Goal: Task Accomplishment & Management: Manage account settings

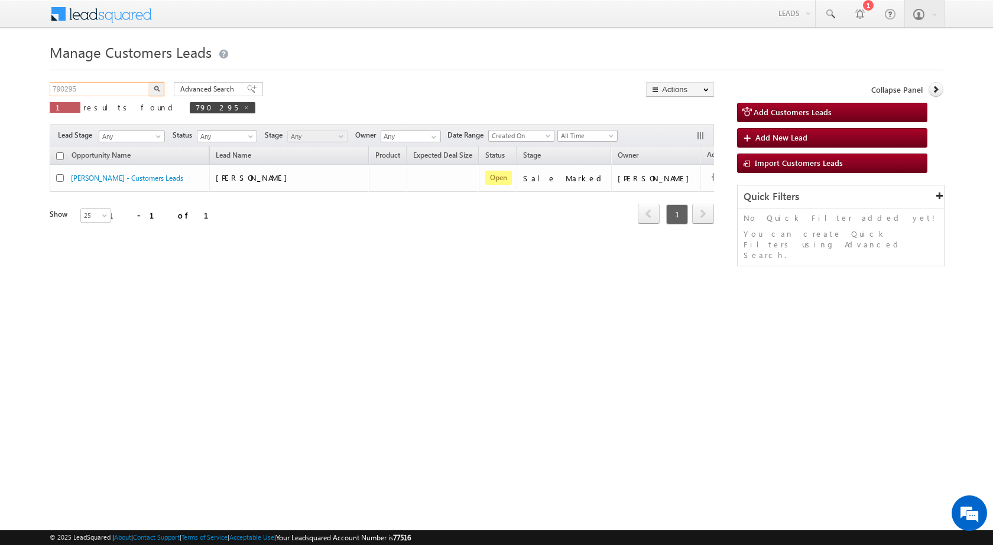
drag, startPoint x: 7, startPoint y: 89, endPoint x: 0, endPoint y: 89, distance: 7.1
click at [0, 89] on body "Menu Rubi Yadav sitar a7@ks erve." at bounding box center [496, 167] width 993 height 335
paste input "Website2444"
type input "Website2444"
drag, startPoint x: 160, startPoint y: 87, endPoint x: 177, endPoint y: 103, distance: 23.4
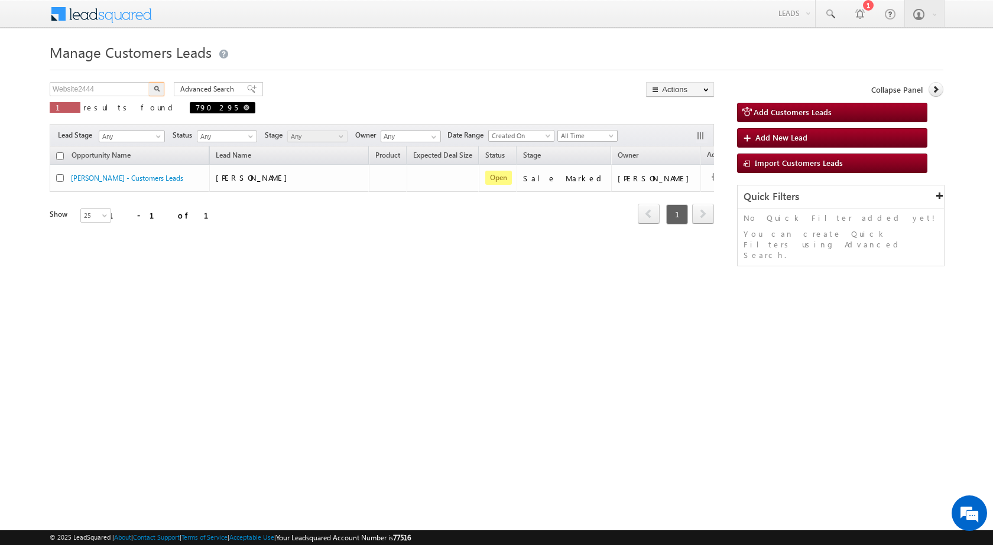
click at [159, 90] on button "button" at bounding box center [156, 89] width 15 height 14
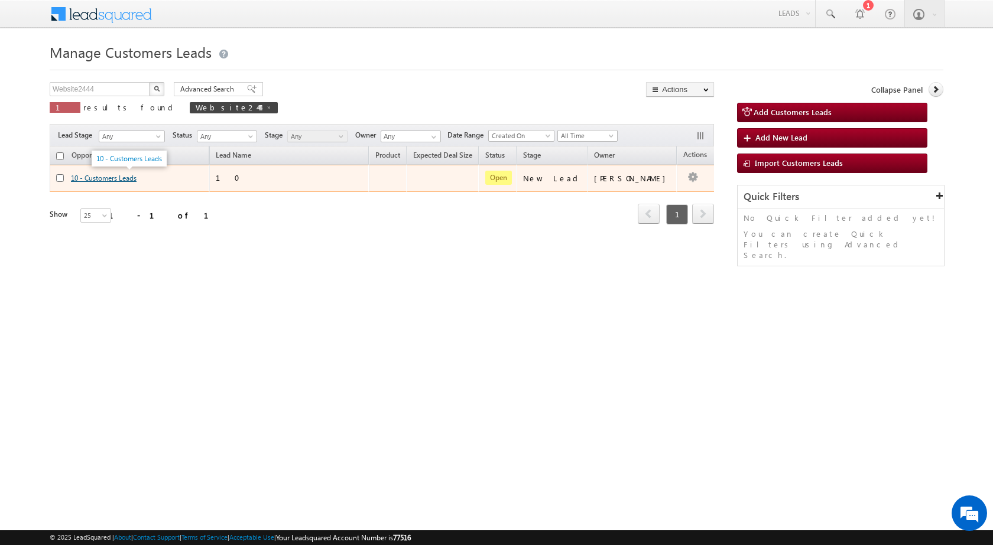
click at [106, 176] on link "10 - Customers Leads" at bounding box center [104, 178] width 66 height 9
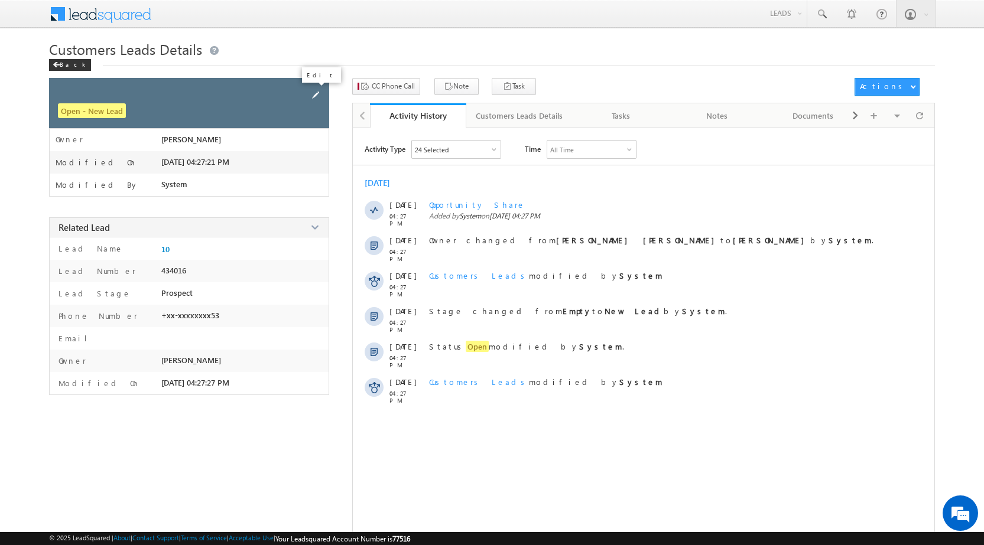
click at [318, 91] on span at bounding box center [315, 95] width 13 height 13
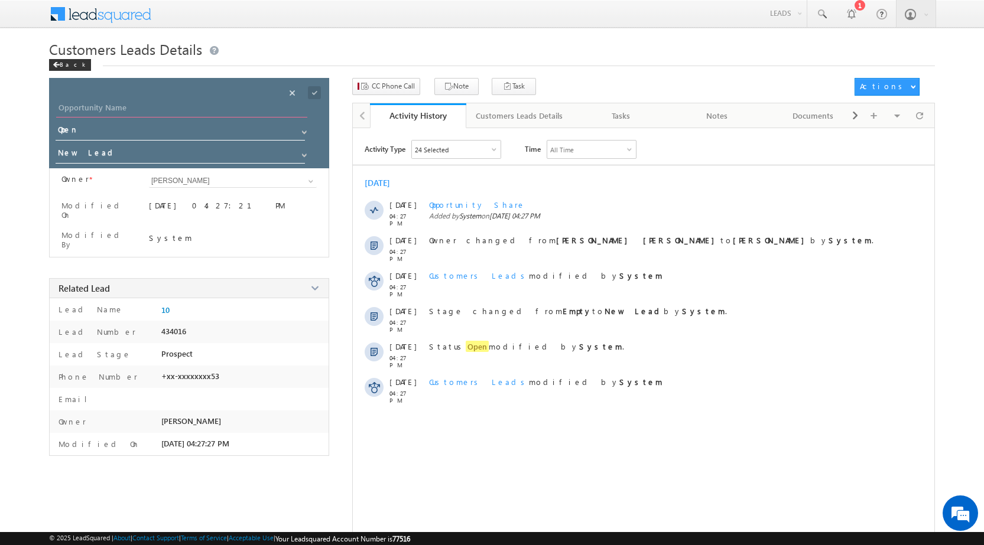
click at [133, 109] on input "Opportunity Name" at bounding box center [181, 109] width 251 height 17
type input "[PERSON_NAME]"
click at [309, 93] on span at bounding box center [314, 92] width 13 height 13
click at [57, 71] on div "Back" at bounding box center [70, 65] width 42 height 12
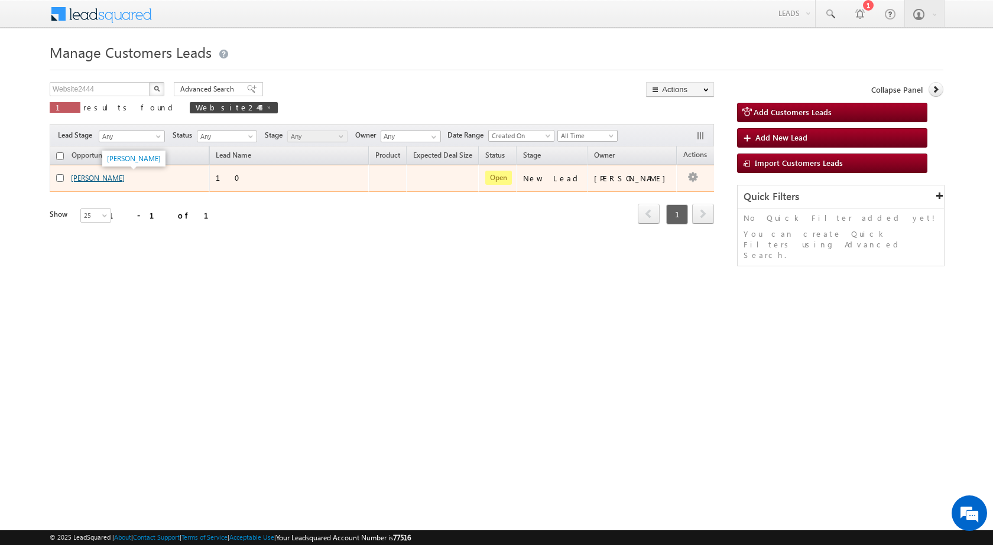
click at [96, 179] on link "[PERSON_NAME]" at bounding box center [98, 178] width 54 height 9
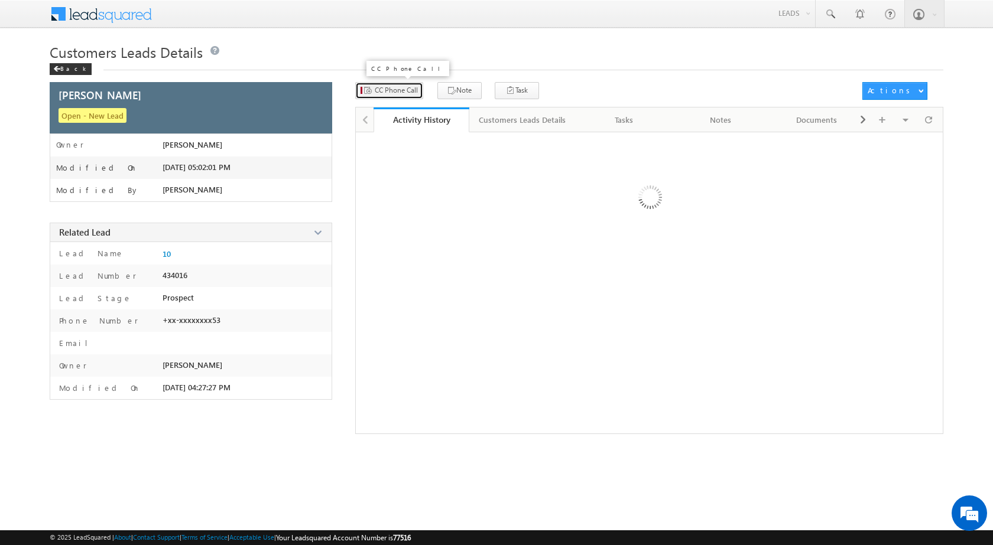
click at [392, 94] on span "CC Phone Call" at bounding box center [396, 90] width 43 height 11
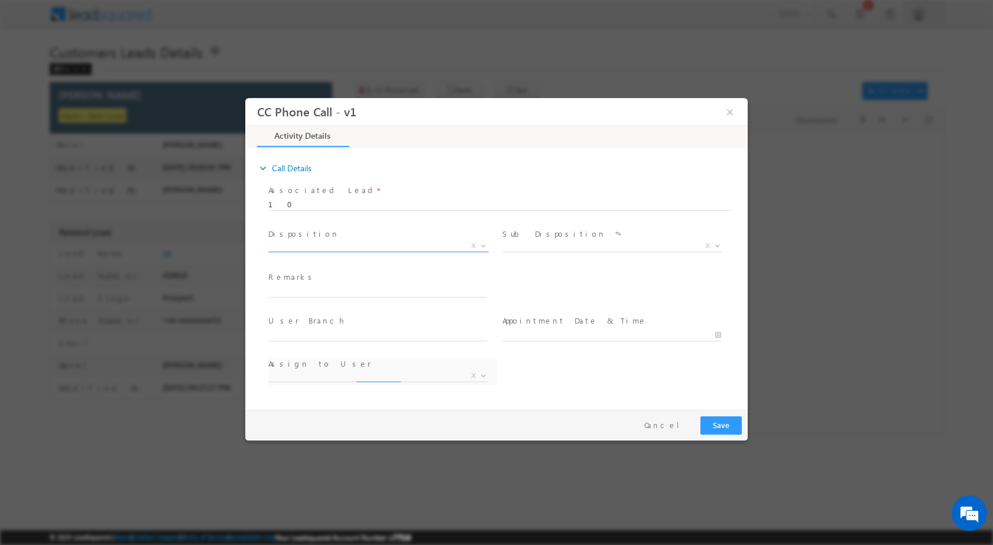
click at [487, 248] on span at bounding box center [482, 245] width 12 height 15
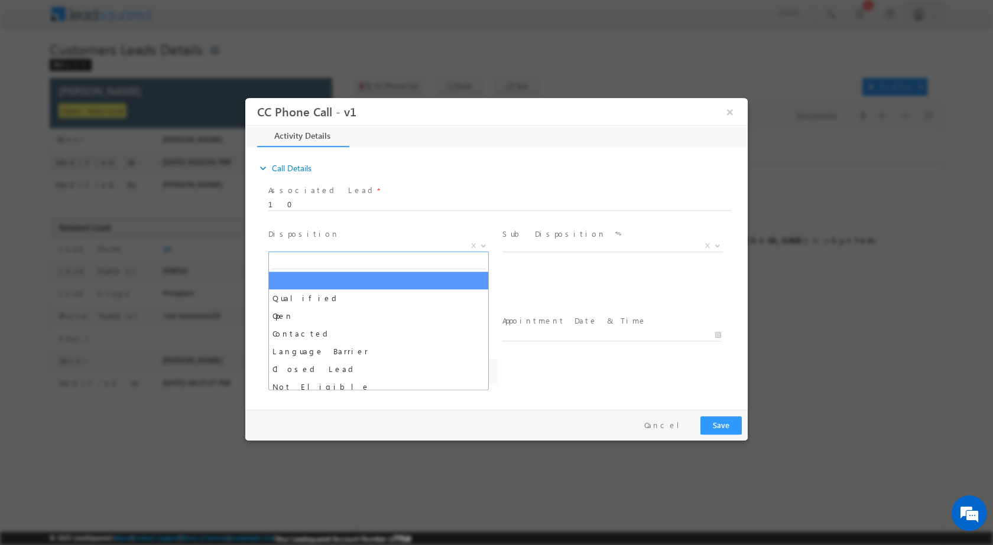
select select "Rose.Shyse+sgrl@leadsquared.com"
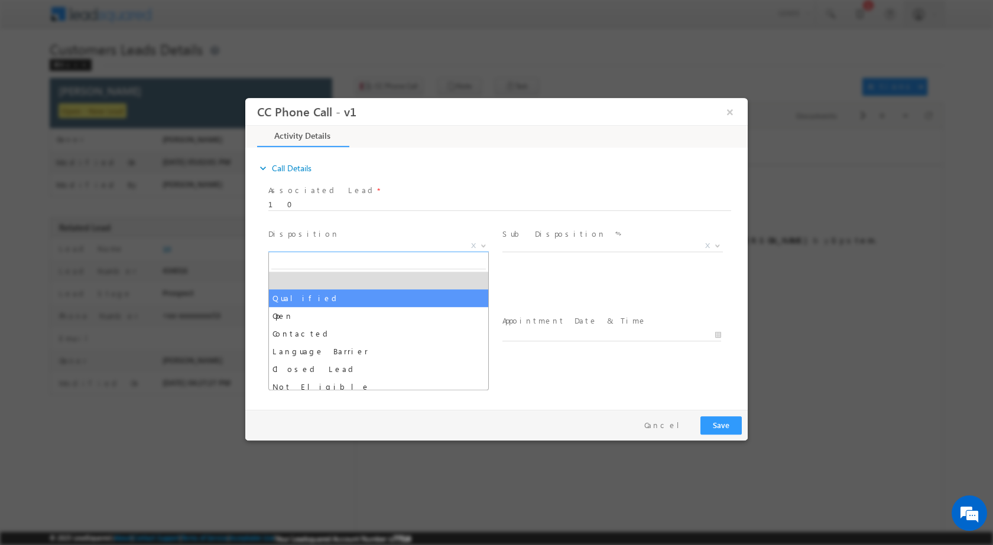
select select "Qualified"
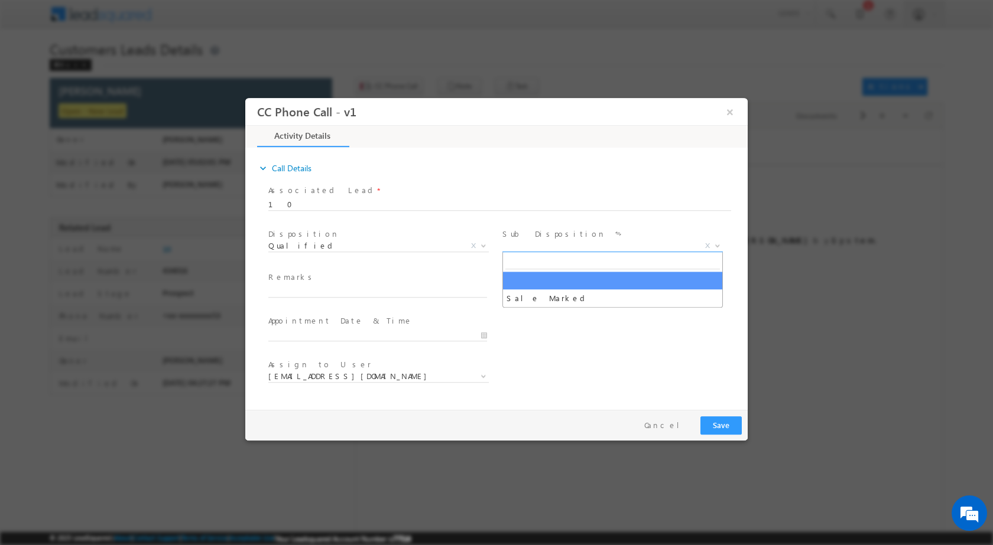
click at [713, 243] on span at bounding box center [716, 245] width 12 height 15
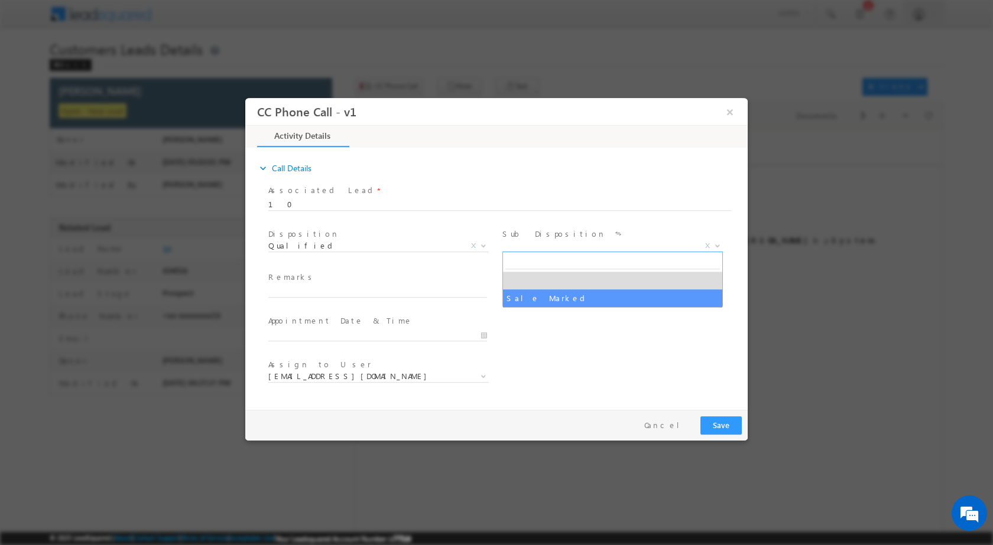
select select "Sale Marked"
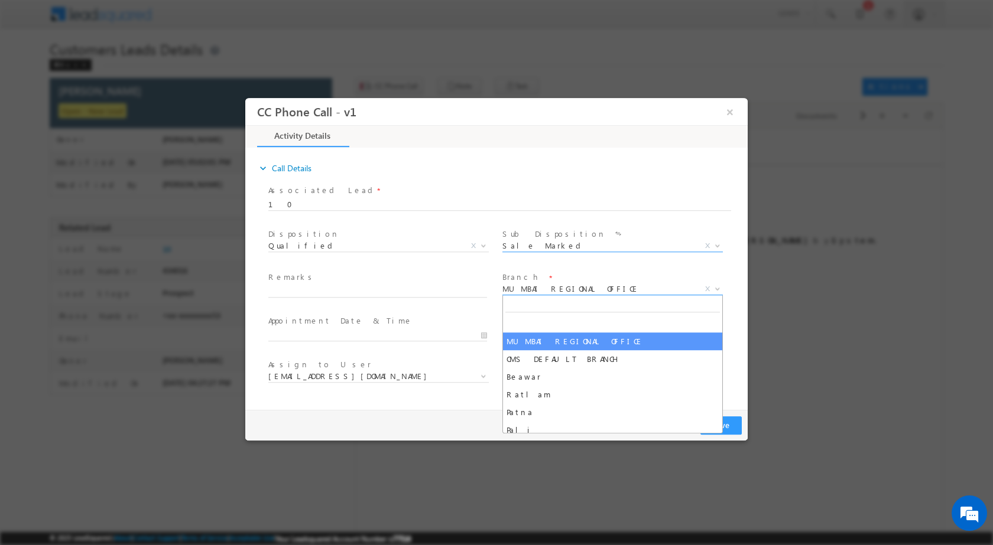
click at [717, 290] on span at bounding box center [716, 288] width 12 height 15
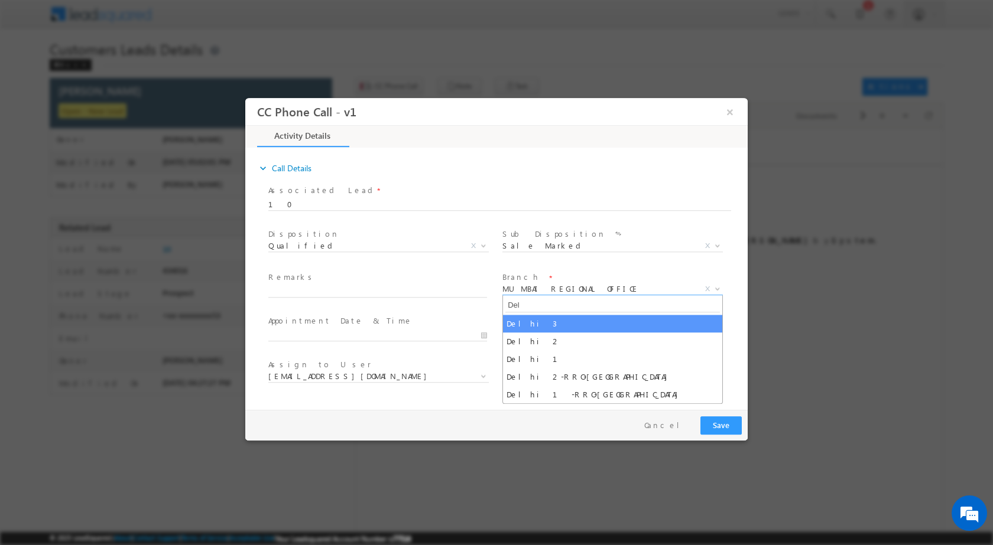
type input "Del"
select select "Delhi 3"
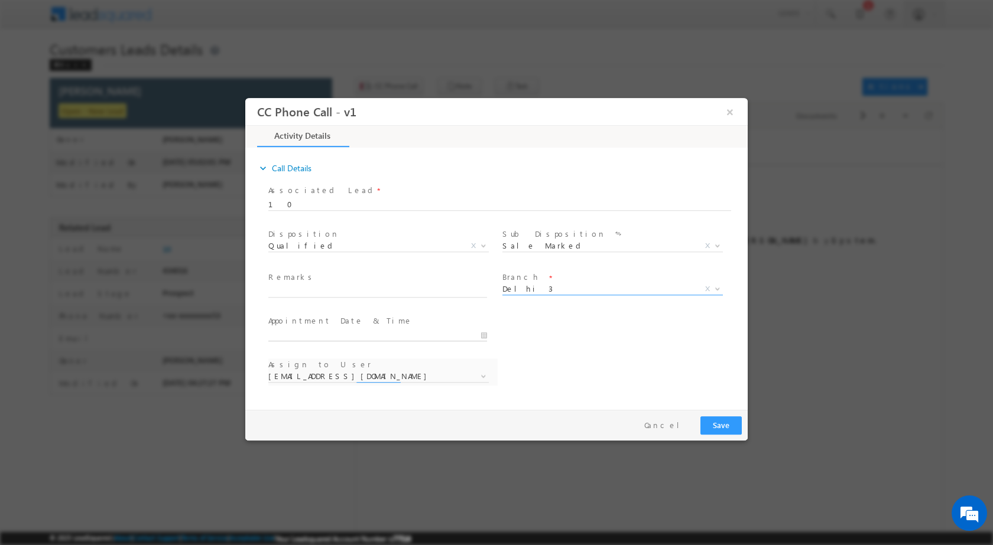
type input "08/29/2025 4:59 PM"
click at [485, 333] on input "08/29/2025 4:59 PM" at bounding box center [377, 335] width 219 height 12
select select "annupriya.singh@sgrlimited.in"
type input "09/01/2025 4:59 PM"
type input "11"
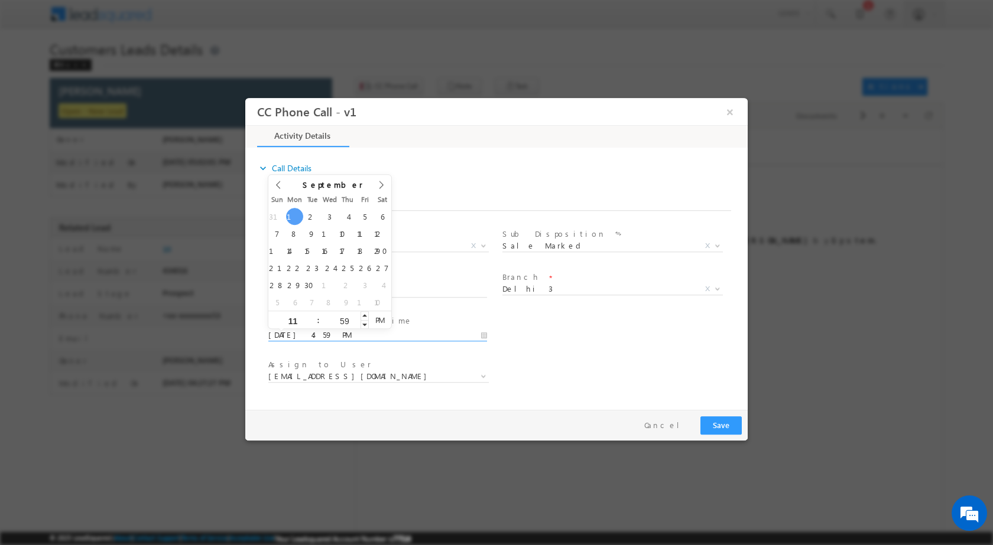
type input "09/01/2025 11:59 PM"
click at [347, 320] on input "59" at bounding box center [344, 321] width 49 height 8
type input "00"
type input "09/01/2025 11:00 AM"
click at [385, 317] on span "PM" at bounding box center [380, 320] width 22 height 18
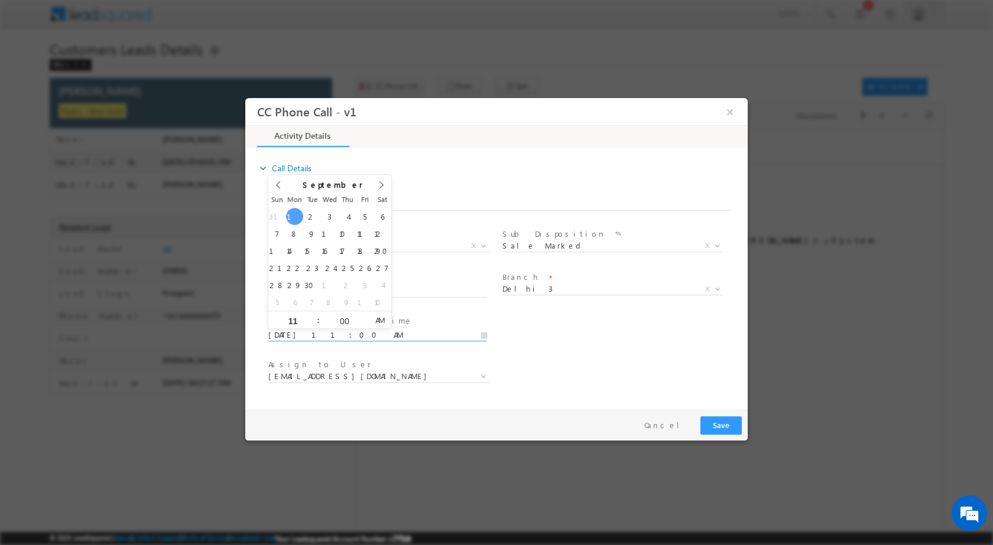
click at [541, 359] on div "Assign to User * annupriya.singh@sgrlimited.in danish.k@sgrlimited.in harsh.kha…" at bounding box center [507, 378] width 482 height 44
click at [477, 372] on span at bounding box center [482, 375] width 12 height 15
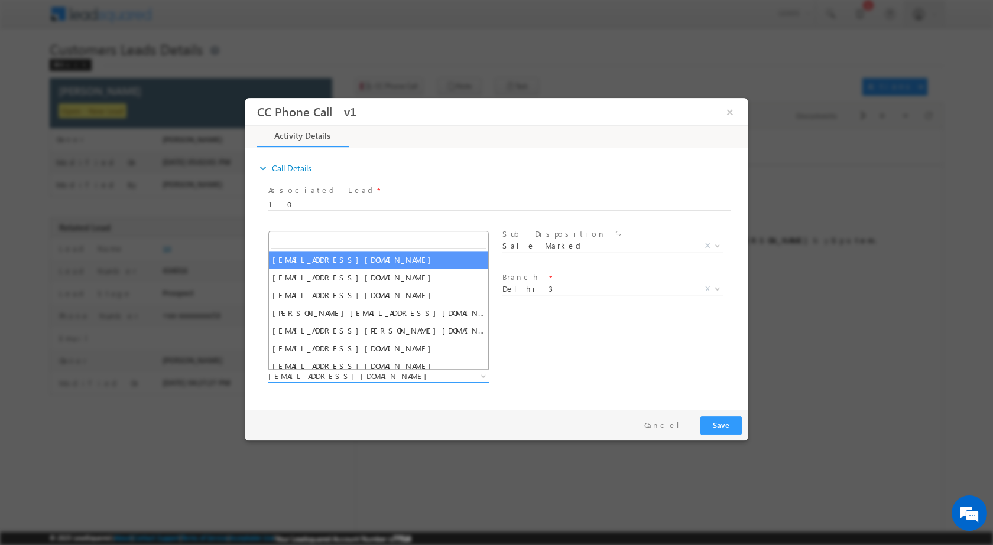
type input "rana.singh@sgrlimited.in"
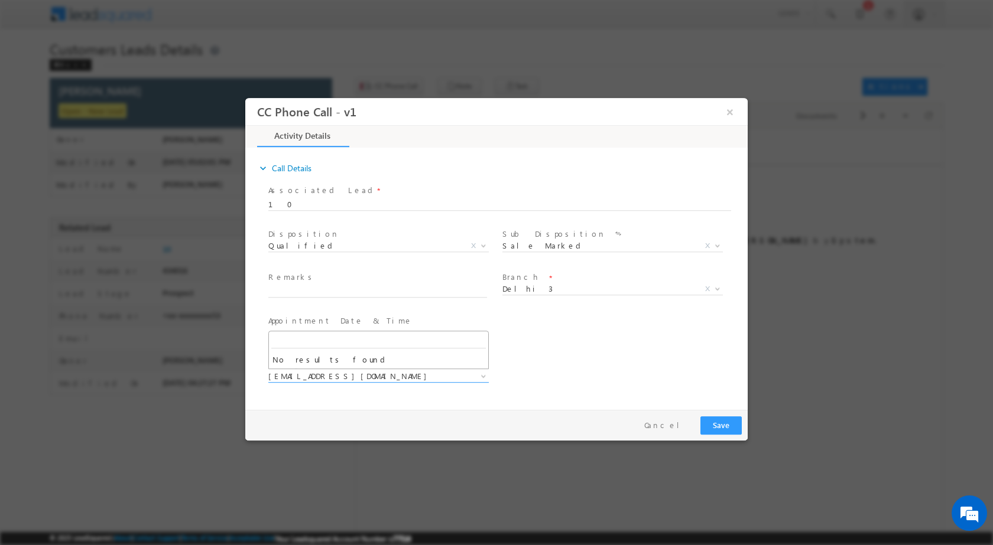
drag, startPoint x: 482, startPoint y: 388, endPoint x: 460, endPoint y: 385, distance: 22.0
click at [482, 388] on span at bounding box center [377, 390] width 218 height 13
click at [372, 300] on span at bounding box center [377, 303] width 218 height 13
click at [370, 284] on div "Remarks *" at bounding box center [382, 284] width 229 height 27
click at [371, 290] on input "text" at bounding box center [377, 291] width 219 height 12
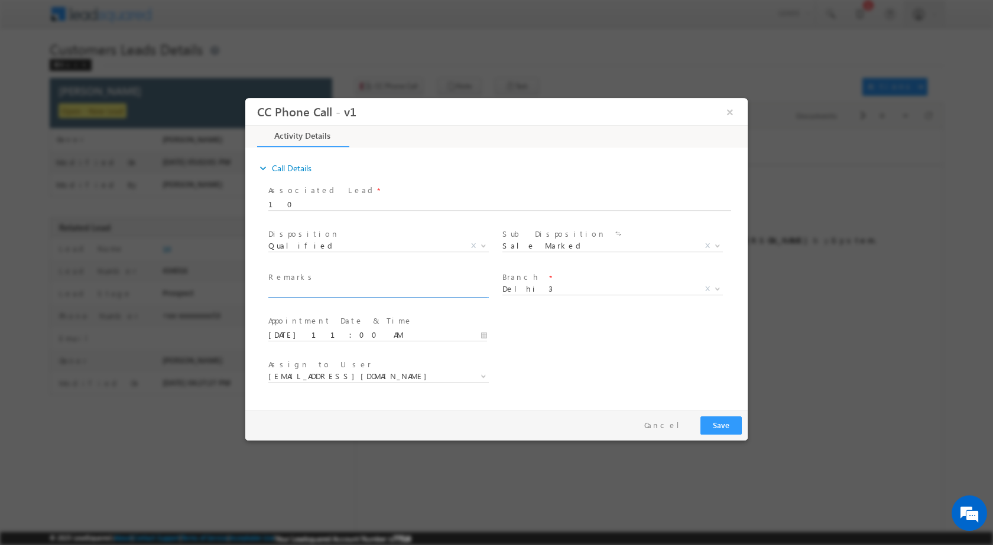
paste input "29/08-Customer Name is Gaurav Pandey Customer age is 25 yrs loan type is home p…"
type input "29/08-Customer Name is Gaurav Pandey Customer age is 25 yrs loan type is home p…"
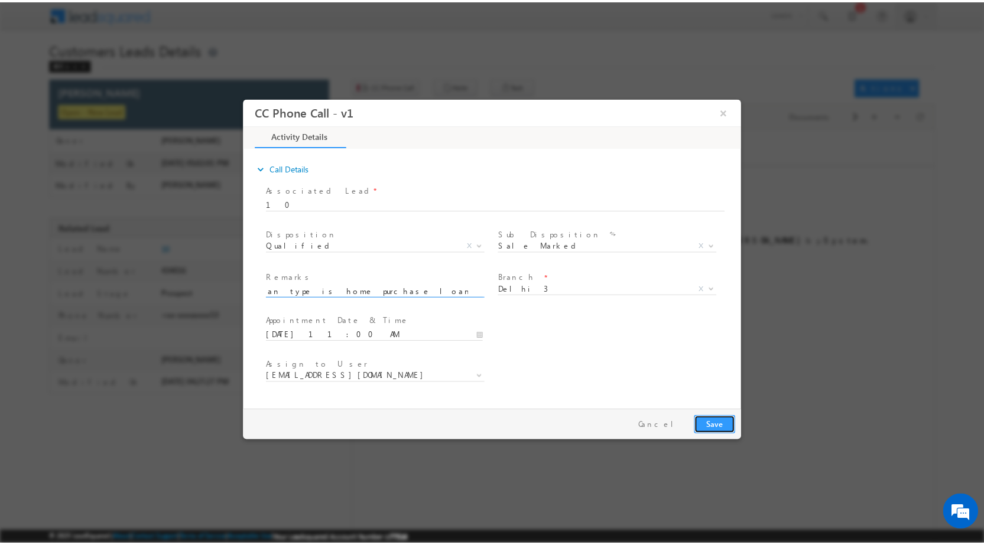
scroll to position [0, 0]
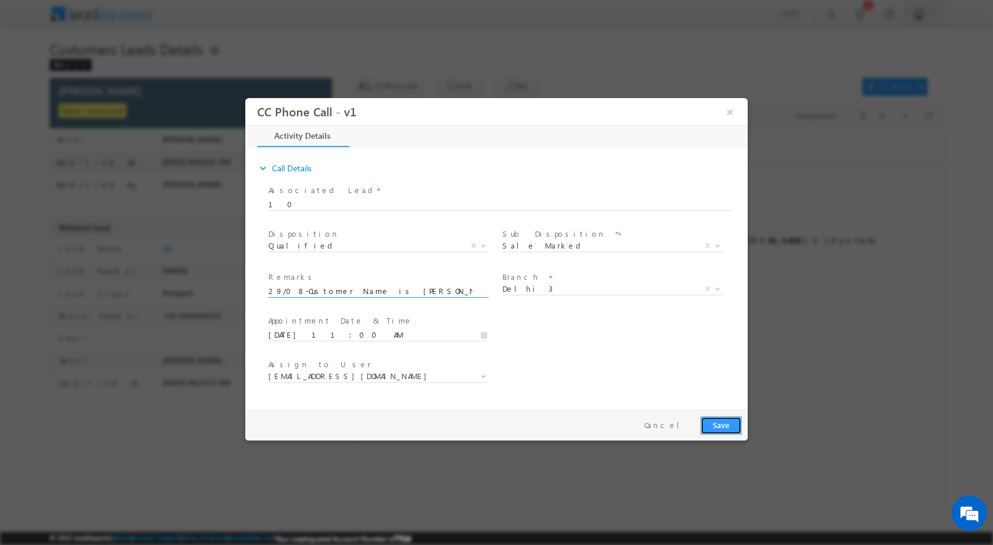
click at [715, 425] on button "Save" at bounding box center [720, 425] width 41 height 18
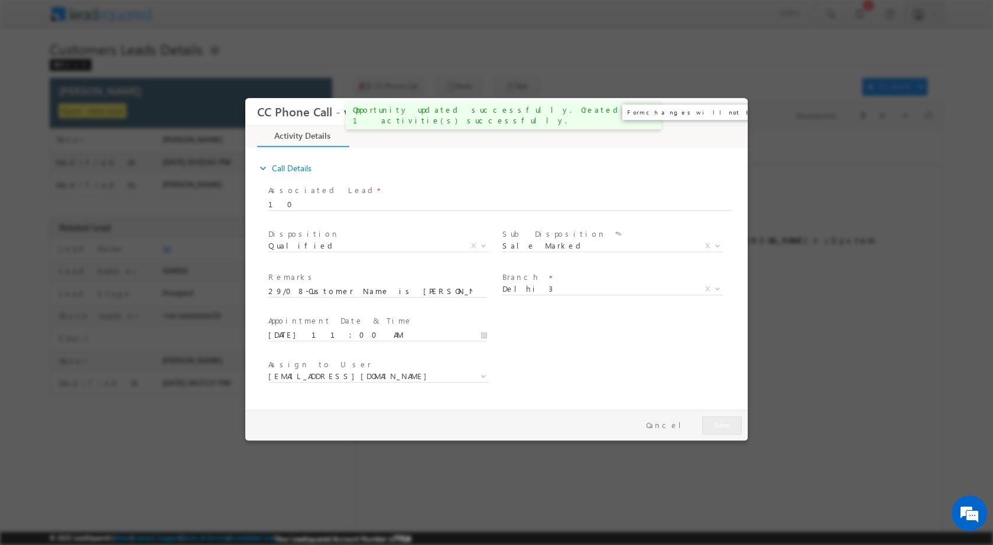
click at [725, 113] on button "×" at bounding box center [730, 111] width 20 height 22
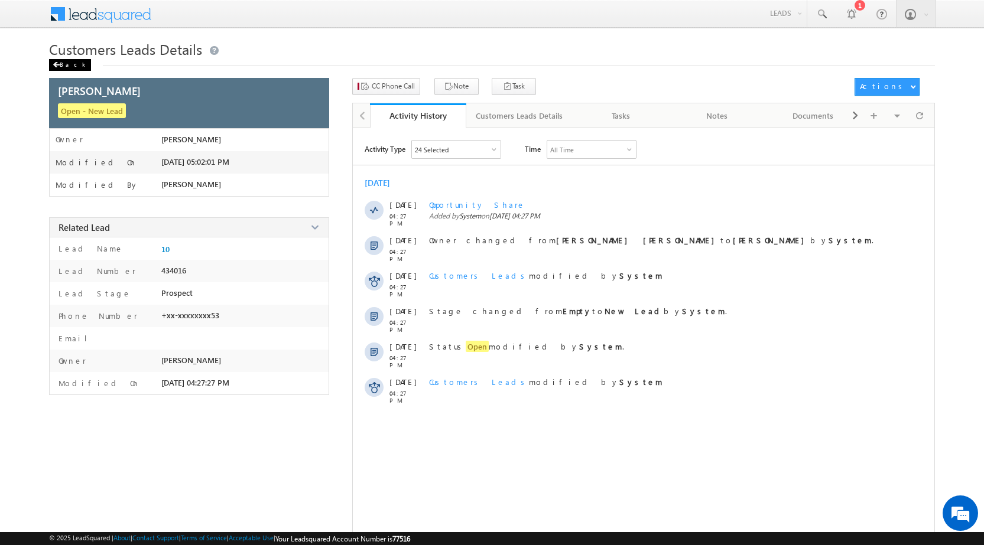
click at [68, 63] on div "Back" at bounding box center [70, 65] width 42 height 12
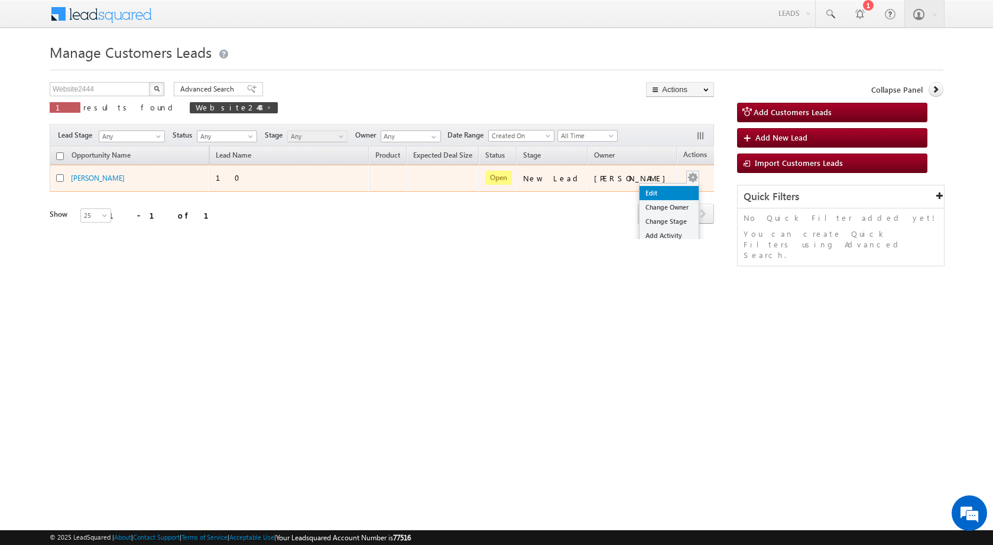
click at [643, 193] on link "Edit" at bounding box center [668, 193] width 59 height 14
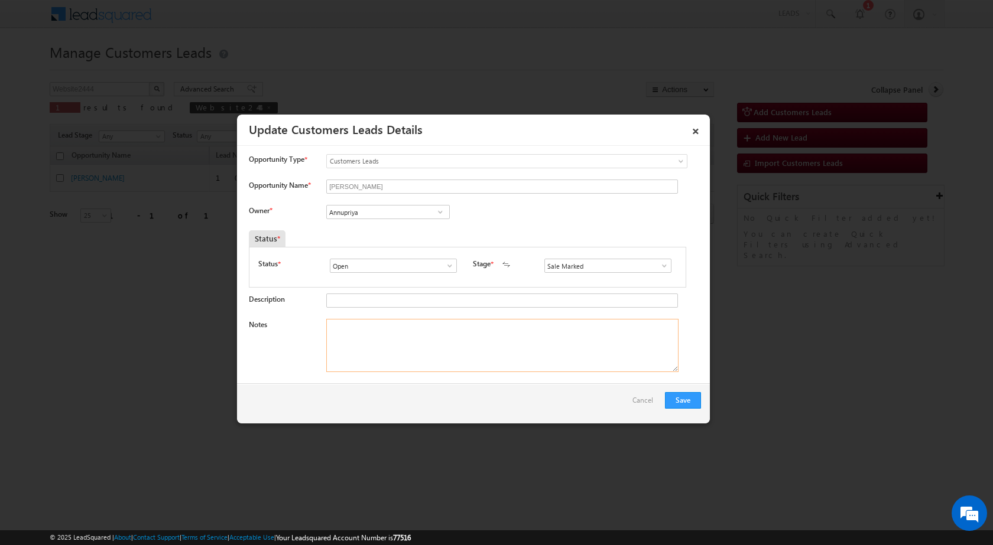
drag, startPoint x: 461, startPoint y: 319, endPoint x: 462, endPoint y: 329, distance: 10.1
click at [462, 320] on textarea "Notes" at bounding box center [502, 345] width 352 height 53
paste textarea "29/08-Customer Name is [PERSON_NAME] Customer age is [DEMOGRAPHIC_DATA] yrs loa…"
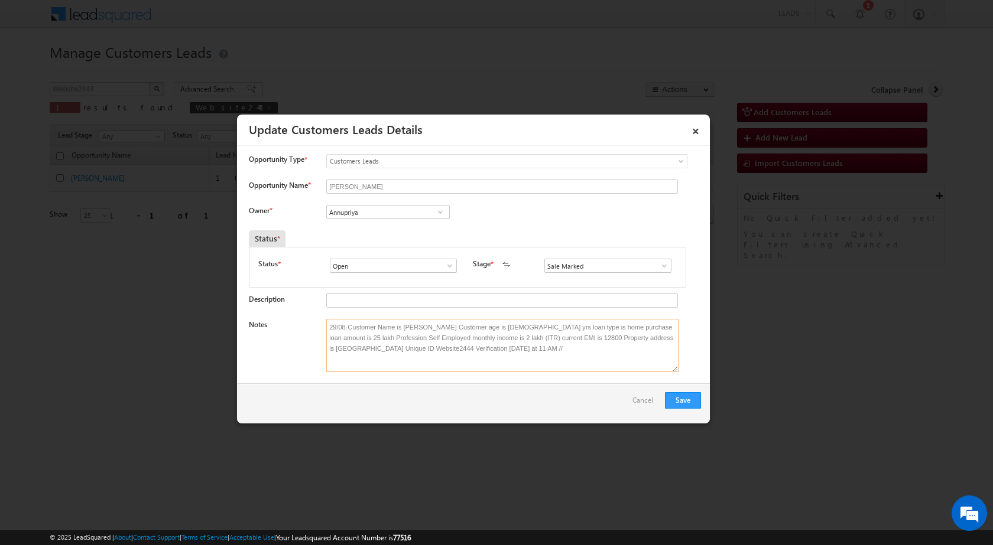
type textarea "29/08-Customer Name is Gaurav Pandey Customer age is 25 yrs loan type is home p…"
click at [441, 209] on span at bounding box center [440, 211] width 12 height 9
click at [398, 248] on link "Rana Sangram Singh rana.singh@sgrlimited.in" at bounding box center [387, 251] width 123 height 22
type input "Rana Sangram Singh"
click at [693, 404] on button "Save" at bounding box center [683, 400] width 36 height 17
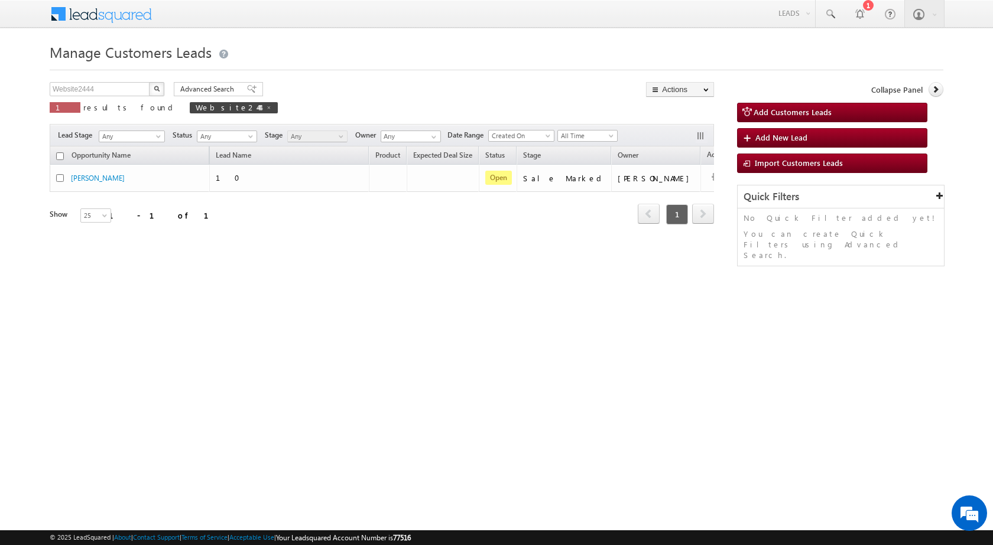
click at [407, 534] on span "Your Leadsquared Account Number is 77516" at bounding box center [343, 538] width 135 height 9
drag, startPoint x: 133, startPoint y: 88, endPoint x: 1, endPoint y: 89, distance: 131.8
click at [5, 89] on body "Menu Rubi Yadav sitar a7@ks erve." at bounding box center [496, 167] width 993 height 335
paste input "56"
type input "Website2456"
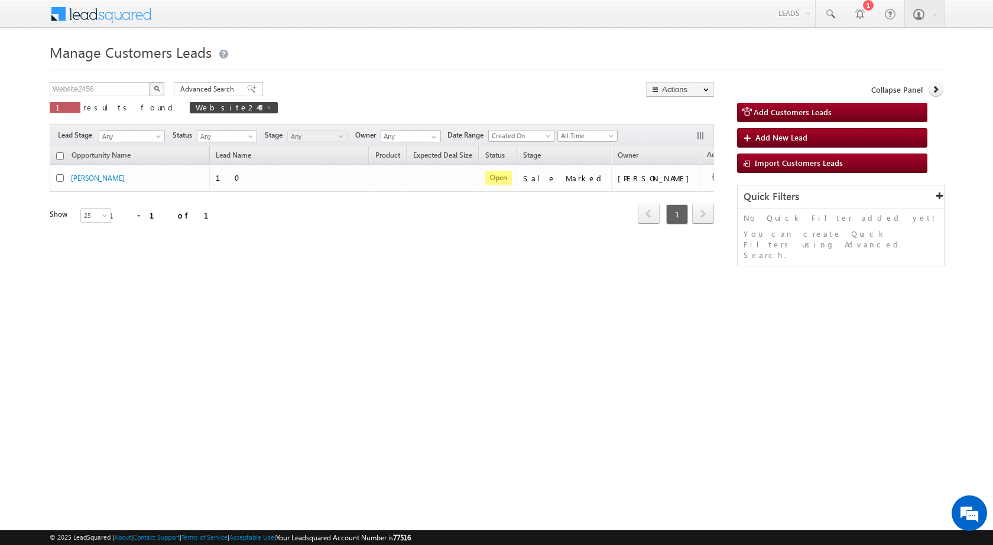
click at [161, 90] on button "button" at bounding box center [156, 89] width 15 height 14
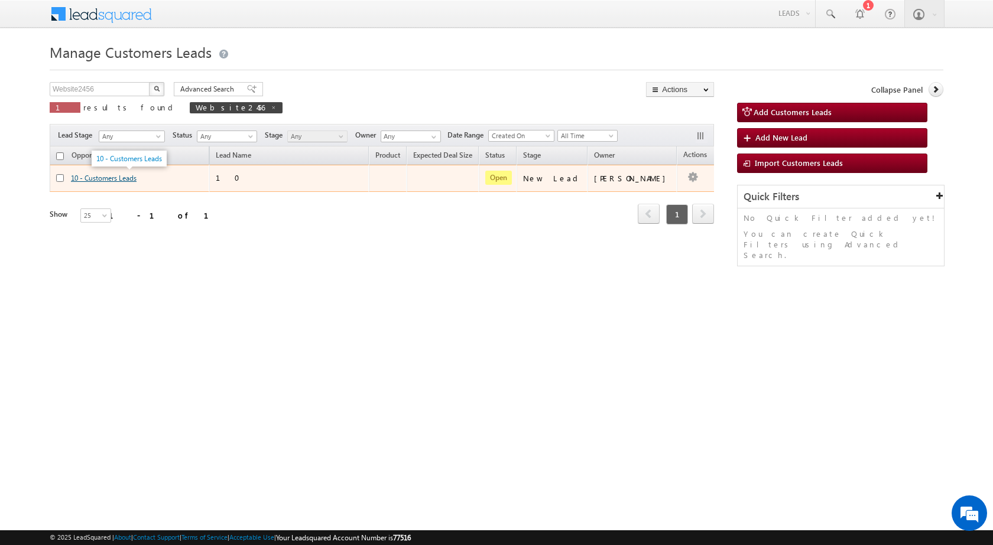
click at [103, 180] on link "10 - Customers Leads" at bounding box center [104, 178] width 66 height 9
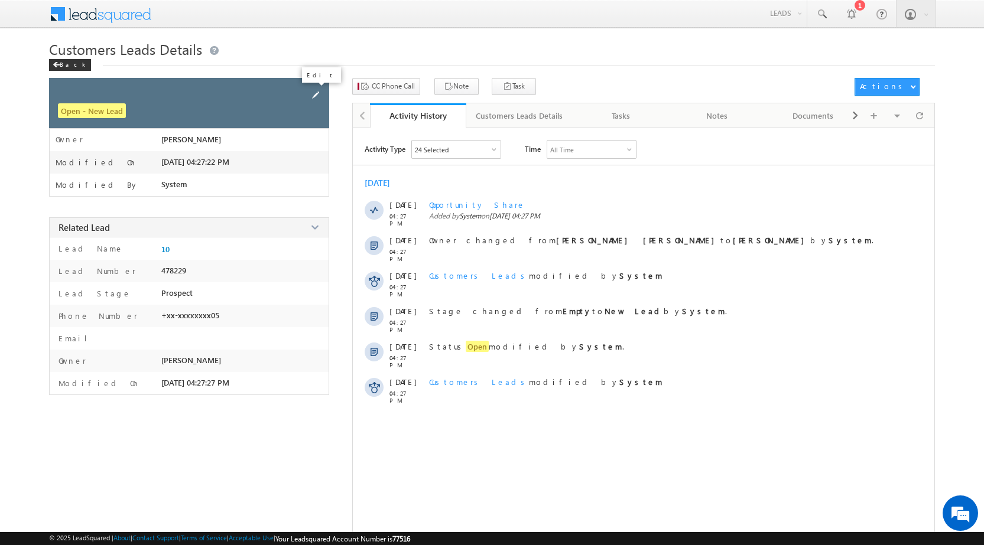
click at [319, 92] on span at bounding box center [315, 95] width 13 height 13
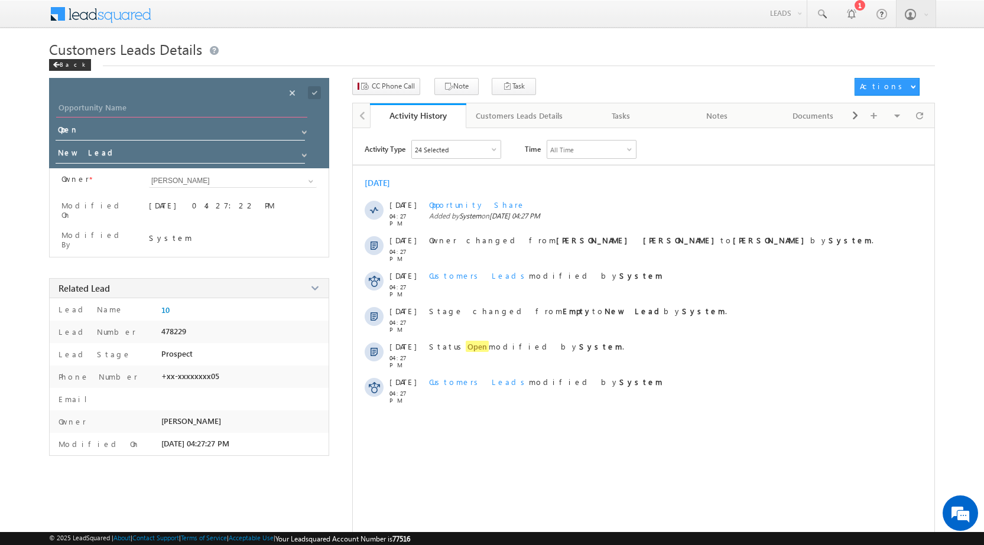
click at [131, 105] on input "Opportunity Name" at bounding box center [181, 109] width 251 height 17
paste input "Ankit Madhav bakewar"
click at [116, 104] on input "Ankit Madhav bakewar" at bounding box center [181, 109] width 251 height 17
type input "[PERSON_NAME]"
click at [318, 96] on span at bounding box center [314, 92] width 13 height 13
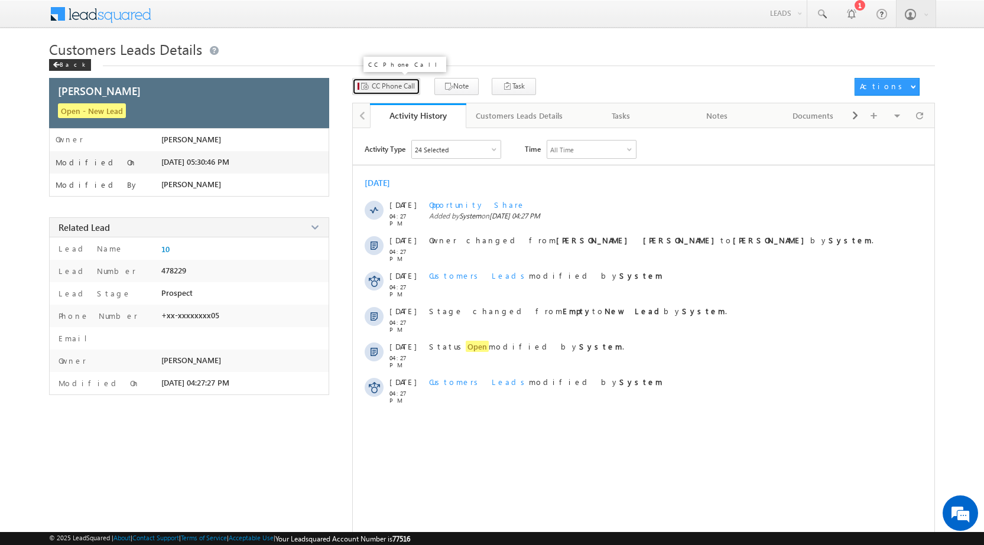
click at [405, 86] on span "CC Phone Call" at bounding box center [393, 86] width 43 height 11
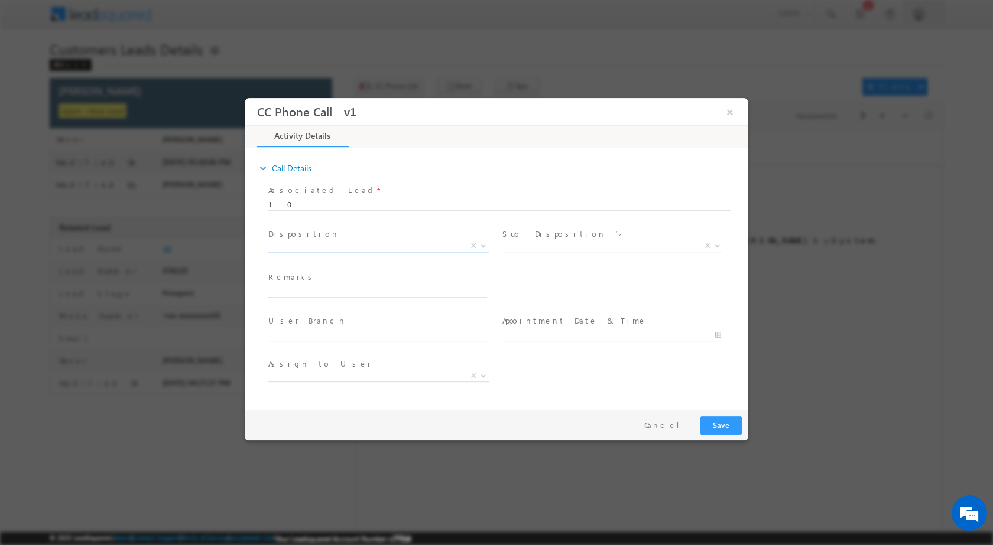
click at [483, 244] on b at bounding box center [483, 245] width 7 height 4
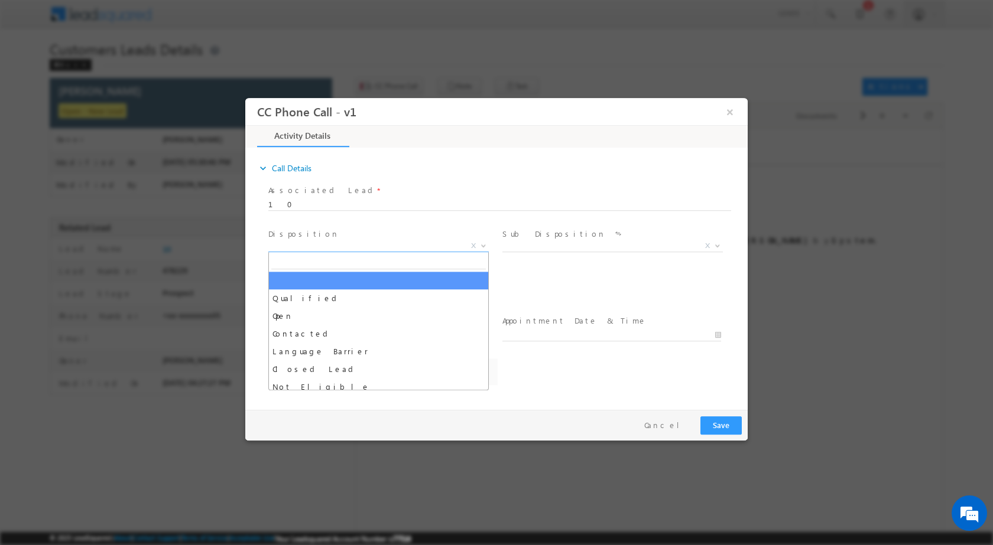
select select "Rose.Shyse+sgrl@leadsquared.com"
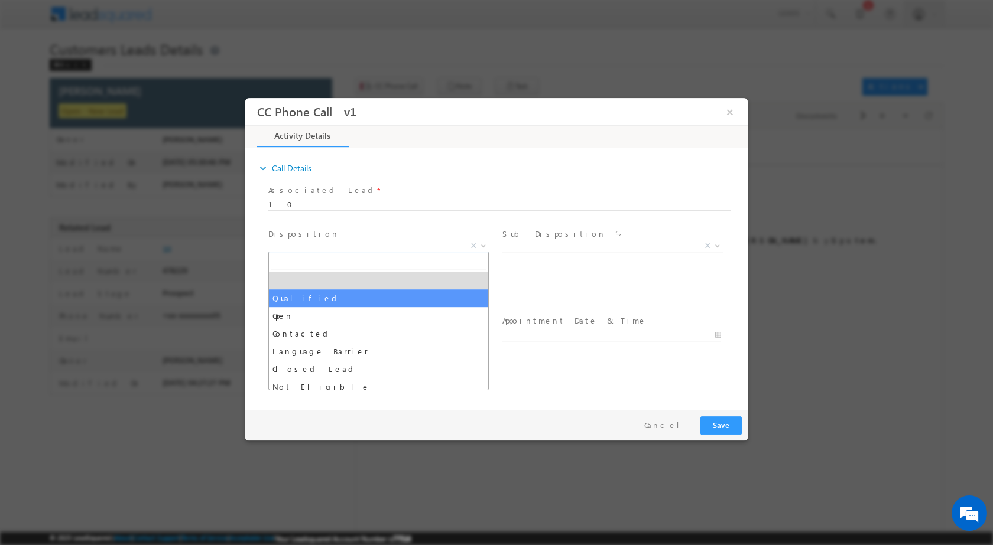
drag, startPoint x: 318, startPoint y: 294, endPoint x: 376, endPoint y: 282, distance: 59.8
select select "Qualified"
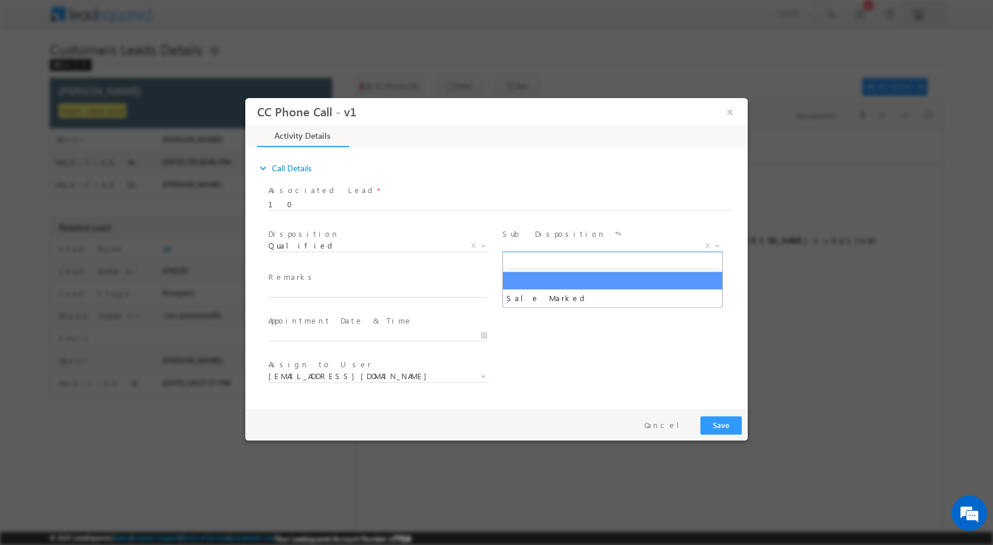
click at [719, 243] on b at bounding box center [717, 245] width 7 height 4
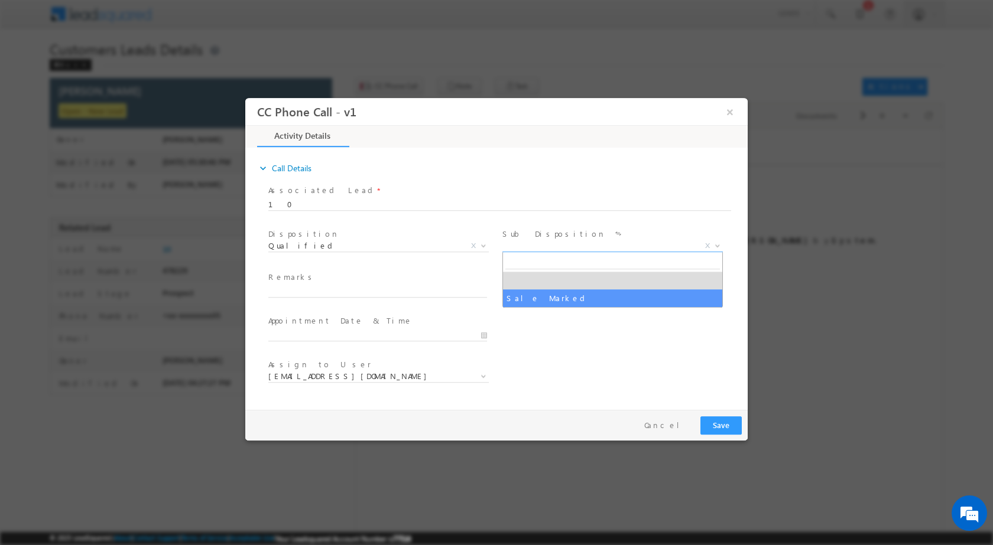
select select "Sale Marked"
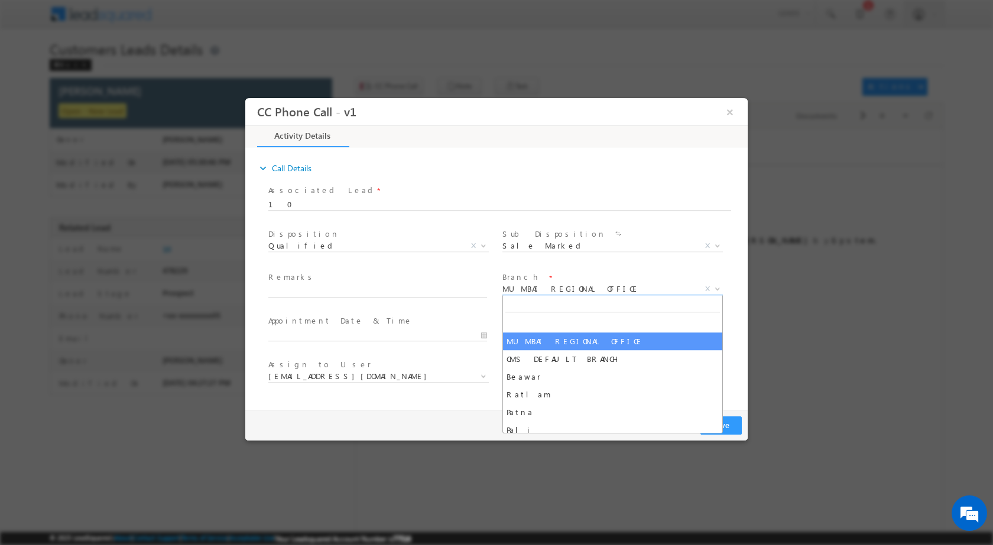
click at [711, 292] on span at bounding box center [716, 288] width 12 height 15
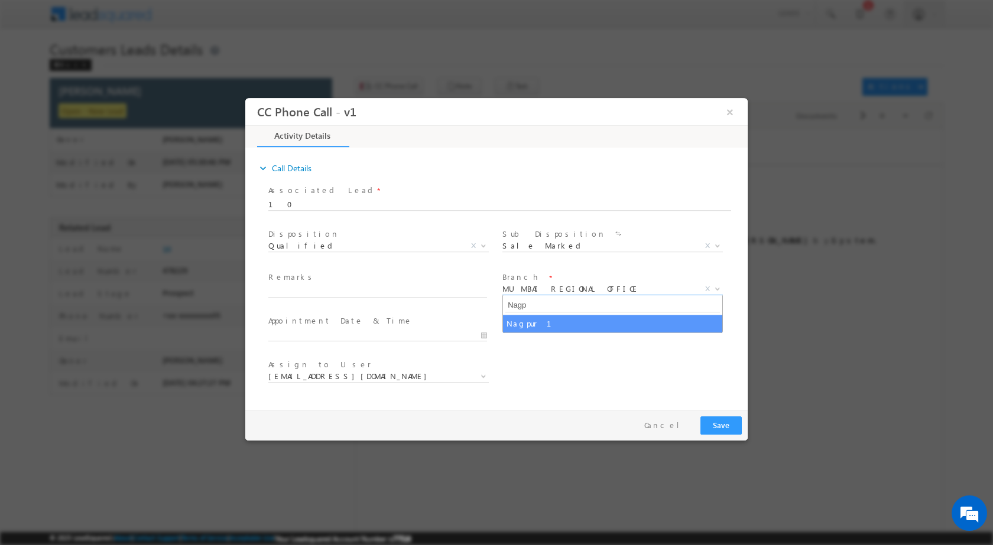
type input "Nagp"
select select "Nagpur 1"
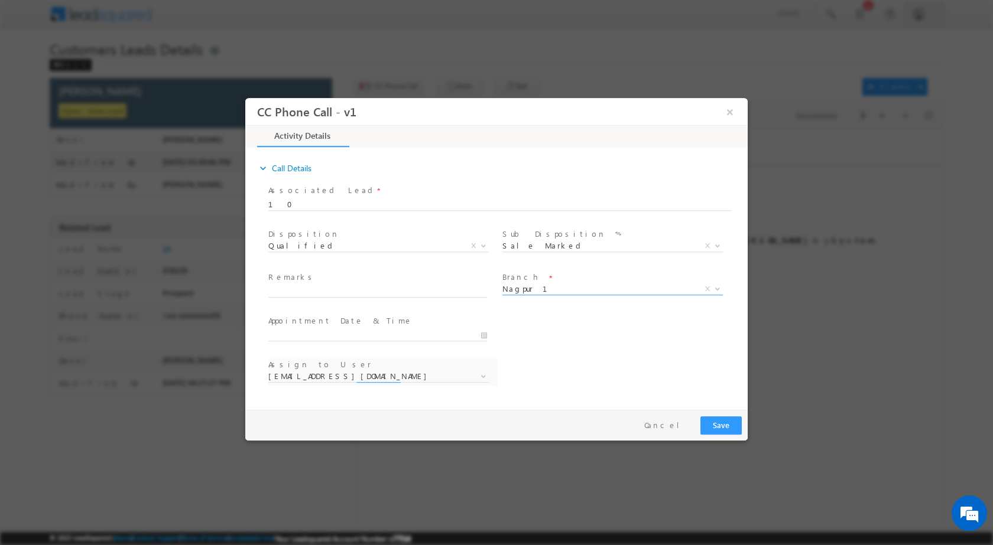
select select "anil.shewade@sgrlimited.in"
click at [483, 333] on input "08/29/2025 5:28 PM" at bounding box center [377, 335] width 219 height 12
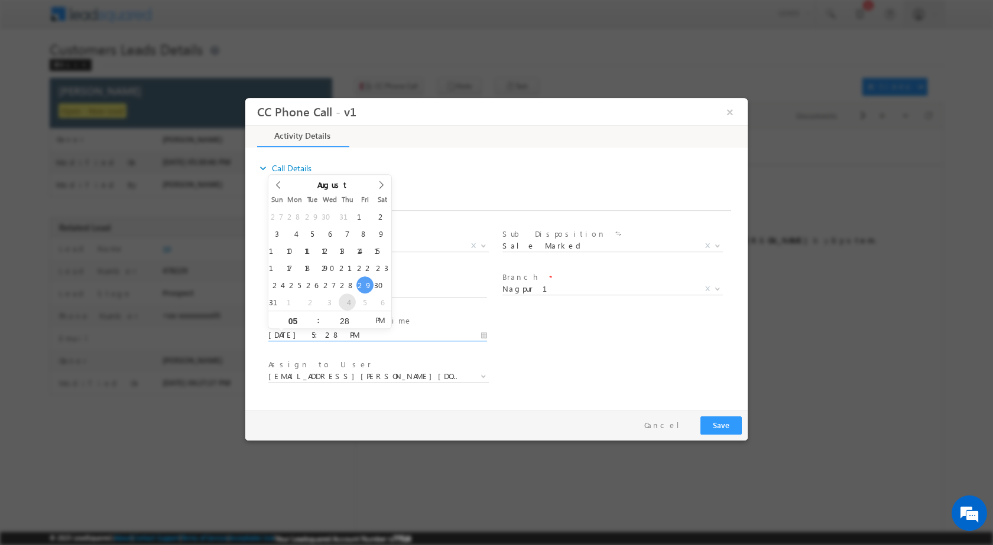
type input "09/04/2025 5:28 PM"
type input "12"
type input "09/04/2025 12:28 PM"
click at [353, 326] on div "28" at bounding box center [344, 320] width 49 height 18
click at [346, 321] on input "28" at bounding box center [344, 321] width 49 height 8
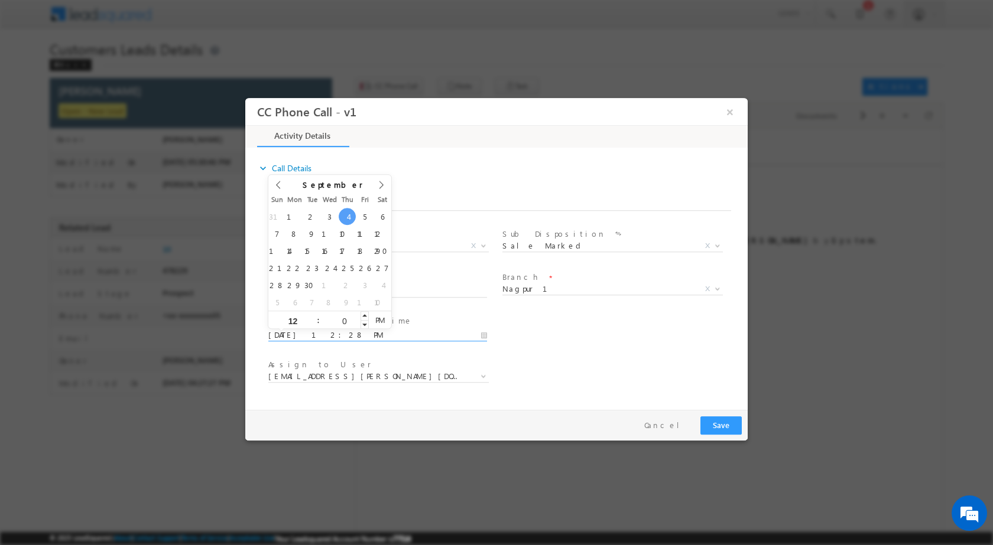
type input "00"
type input "09/04/2025 12:00 PM"
click at [589, 382] on div "Assign to User * anil.shewade@sgrlimited.in ashish.bhati@sgrlimited.in mithun.c…" at bounding box center [507, 378] width 482 height 44
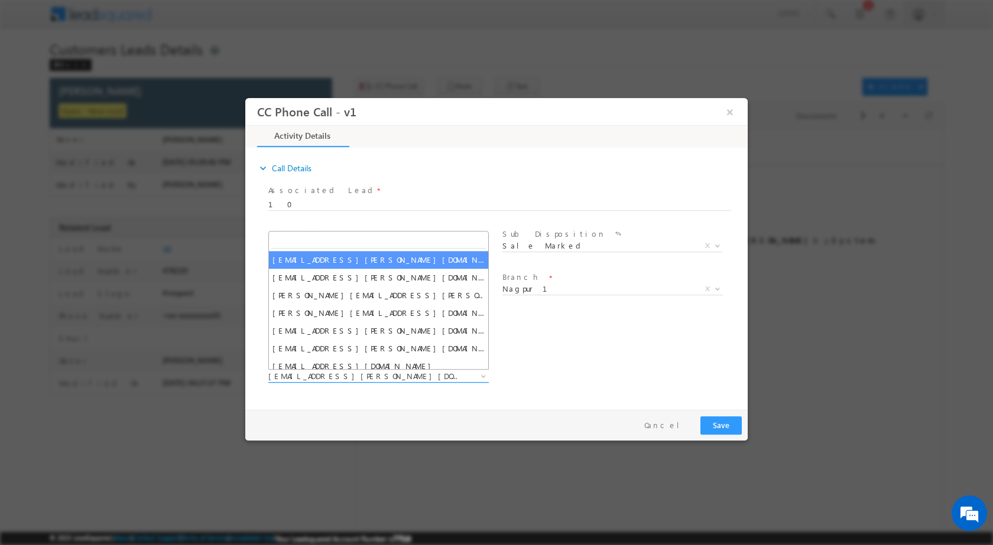
click at [329, 373] on span "anil.shewade@sgrlimited.in" at bounding box center [364, 375] width 192 height 11
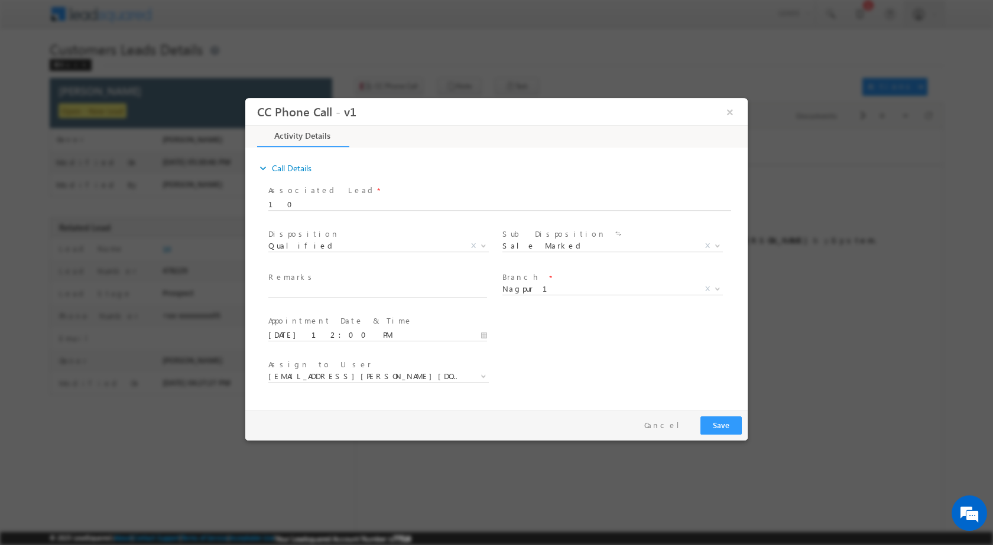
click at [538, 409] on div "Pay & Save Save Cancel" at bounding box center [499, 424] width 508 height 31
click at [324, 281] on span "Remarks *" at bounding box center [377, 277] width 218 height 13
click at [320, 291] on input "text" at bounding box center [377, 291] width 219 height 12
paste input "29/08-Customer Name is Ankit Madhav bakewar Proprty Owner Name is Aruna mahadev…"
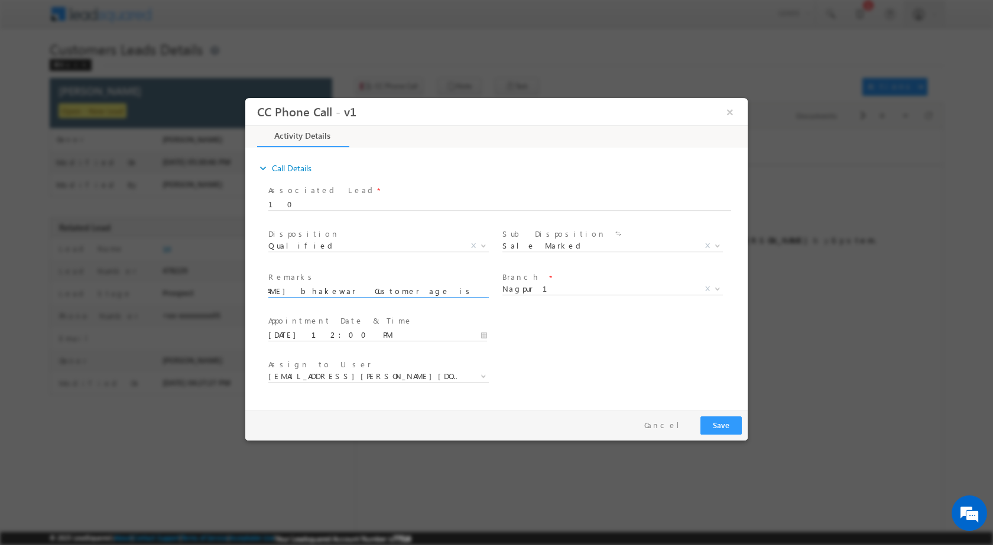
type input "29/08-Customer Name is Ankit Madhav bakewar Proprty Owner Name is Aruna mahadev…"
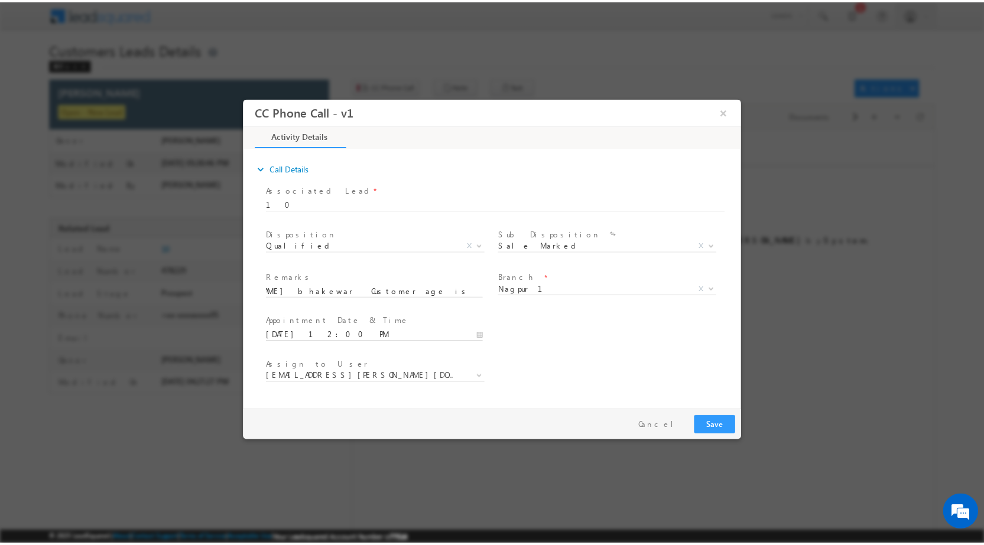
scroll to position [0, 0]
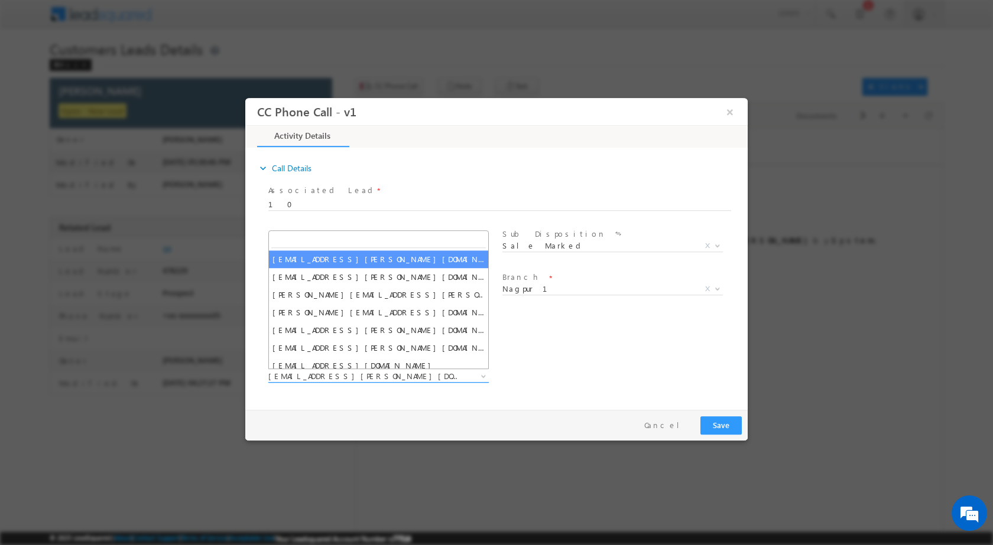
click at [483, 379] on span at bounding box center [482, 375] width 12 height 15
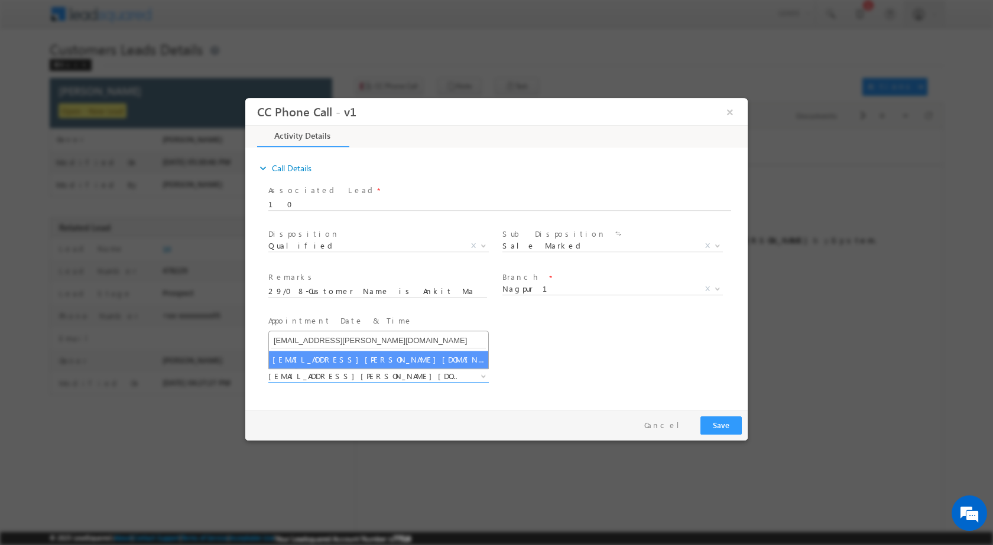
type input "[EMAIL_ADDRESS][PERSON_NAME][DOMAIN_NAME]"
select select "[EMAIL_ADDRESS][PERSON_NAME][DOMAIN_NAME]"
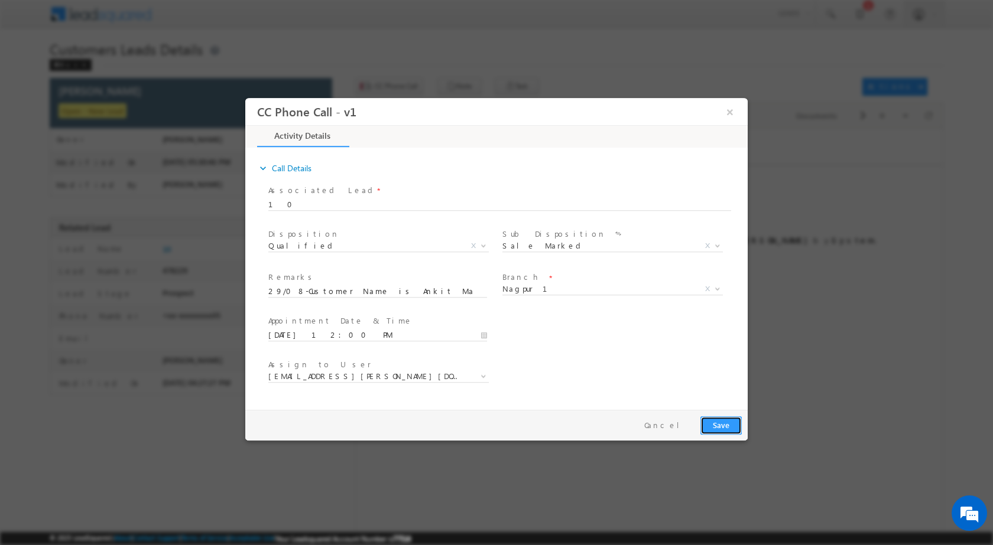
click at [726, 420] on button "Save" at bounding box center [720, 425] width 41 height 18
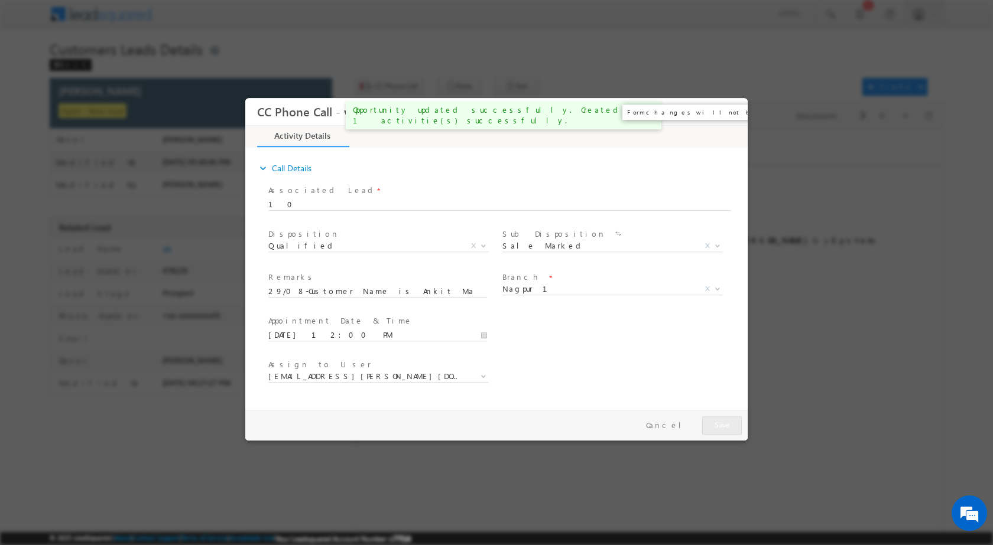
click at [729, 113] on button "×" at bounding box center [730, 111] width 20 height 22
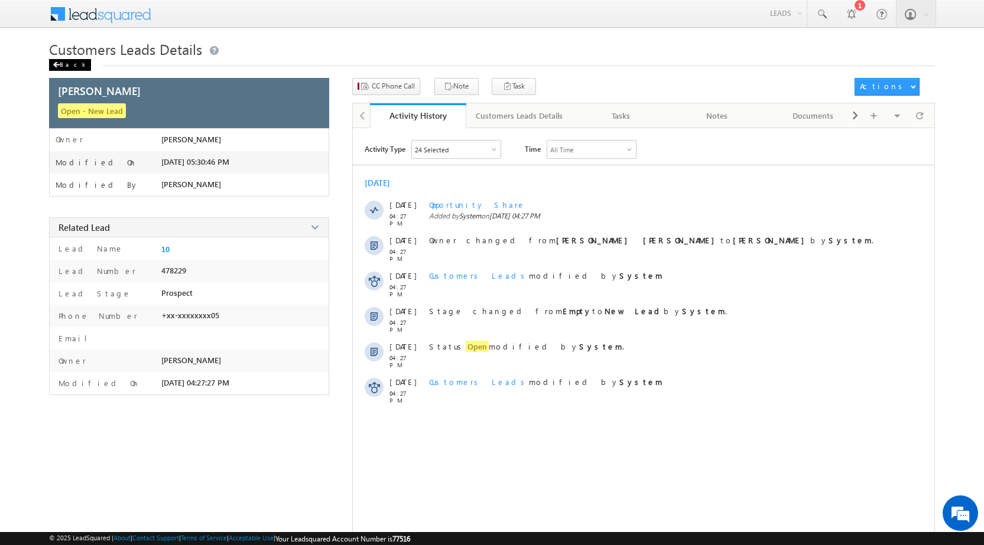
click at [63, 63] on div "Back" at bounding box center [70, 65] width 42 height 12
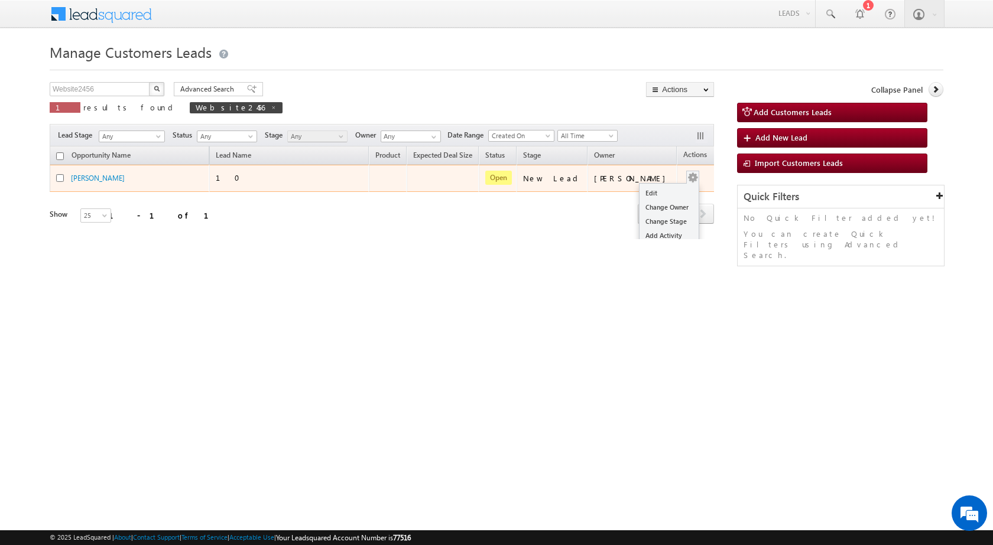
click at [683, 179] on div "Edit Change Owner Change Stage Add Activity Add Task Delete" at bounding box center [692, 178] width 19 height 15
click at [687, 175] on button "button" at bounding box center [693, 178] width 12 height 12
click at [653, 187] on td "[PERSON_NAME]" at bounding box center [631, 178] width 89 height 27
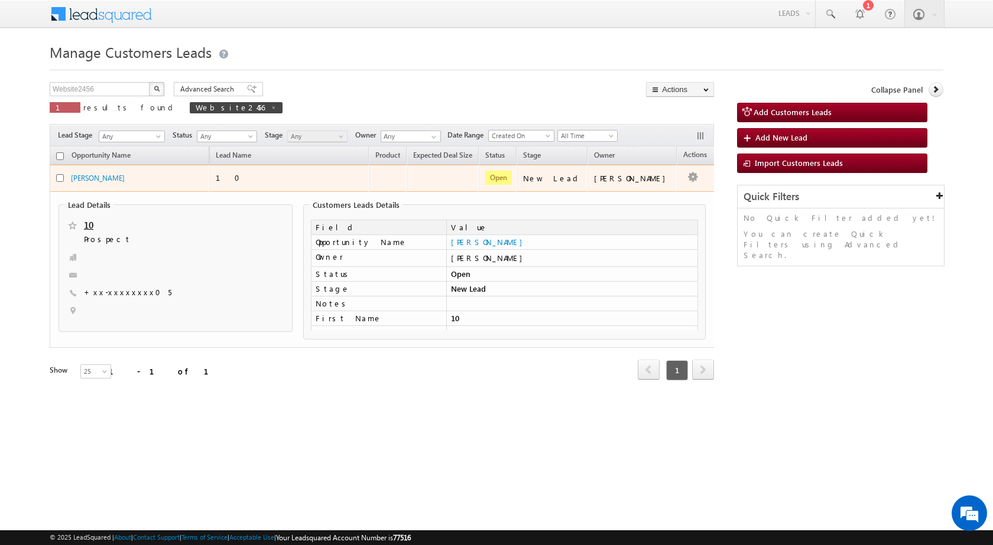
click at [657, 184] on td "[PERSON_NAME]" at bounding box center [631, 178] width 89 height 27
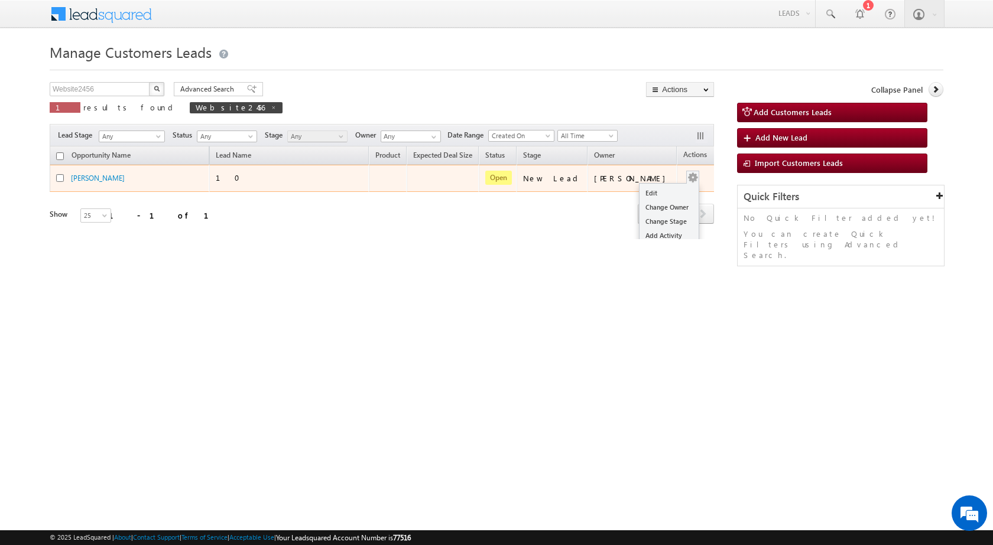
click at [687, 174] on button "button" at bounding box center [693, 178] width 12 height 12
click at [651, 191] on link "Edit" at bounding box center [668, 193] width 59 height 14
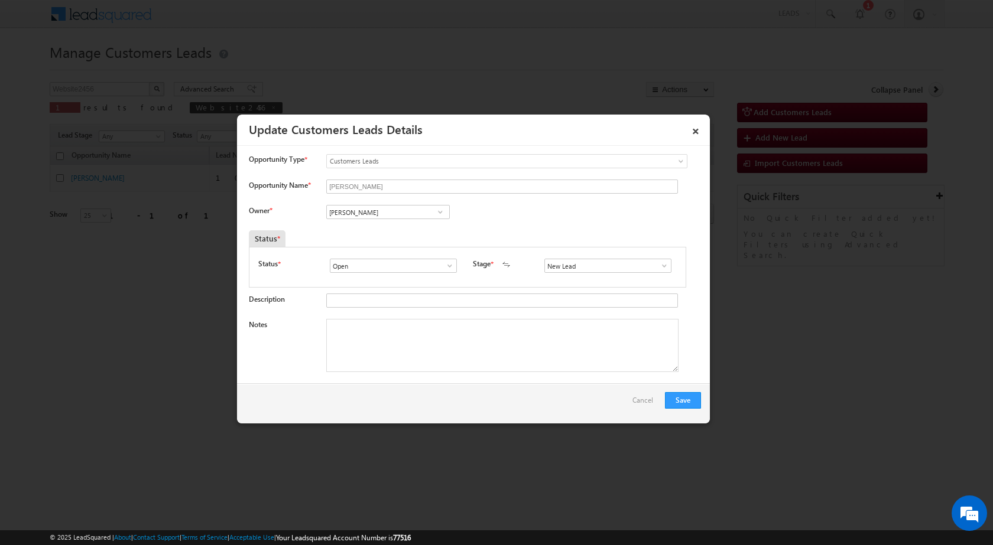
click at [441, 214] on span at bounding box center [440, 211] width 12 height 9
paste input "[EMAIL_ADDRESS][PERSON_NAME][DOMAIN_NAME]"
click at [407, 226] on link "[PERSON_NAME] Bhati [EMAIL_ADDRESS][PERSON_NAME][DOMAIN_NAME]" at bounding box center [387, 230] width 123 height 22
type input "[PERSON_NAME] [PERSON_NAME]"
click at [386, 349] on textarea "Notes" at bounding box center [502, 345] width 352 height 53
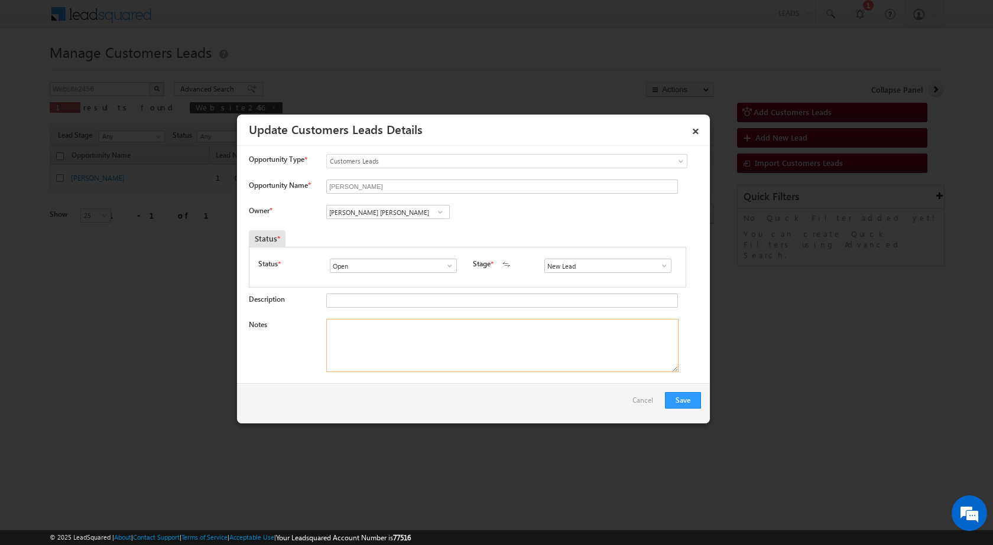
paste textarea "29/08-Customer Name is Ankit Madhav bakewar Proprty Owner Name is Aruna mahadev…"
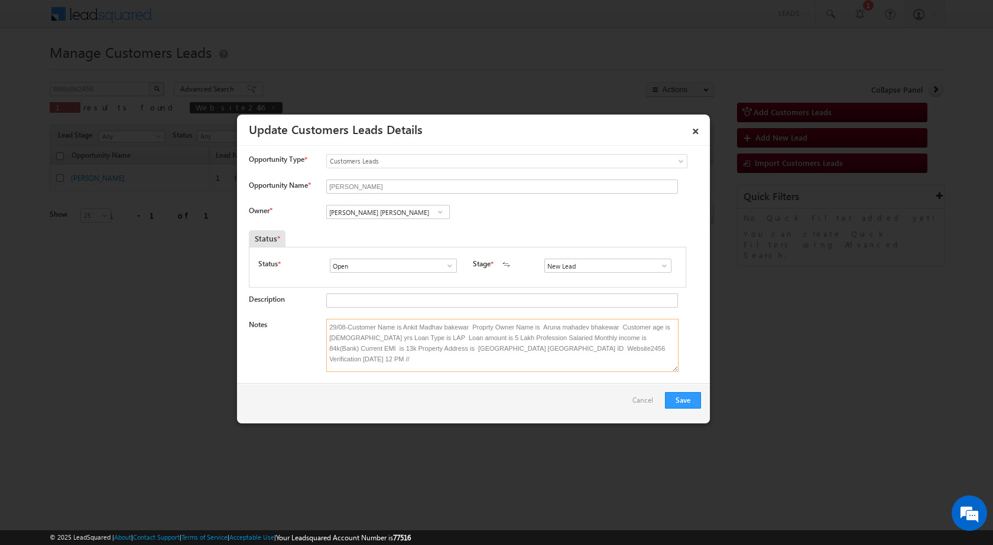
scroll to position [2, 0]
type textarea "29/08-Customer Name is Ankit Madhav bakewar Proprty Owner Name is Aruna mahadev…"
click at [693, 396] on button "Save" at bounding box center [683, 400] width 36 height 17
